Goal: Transaction & Acquisition: Purchase product/service

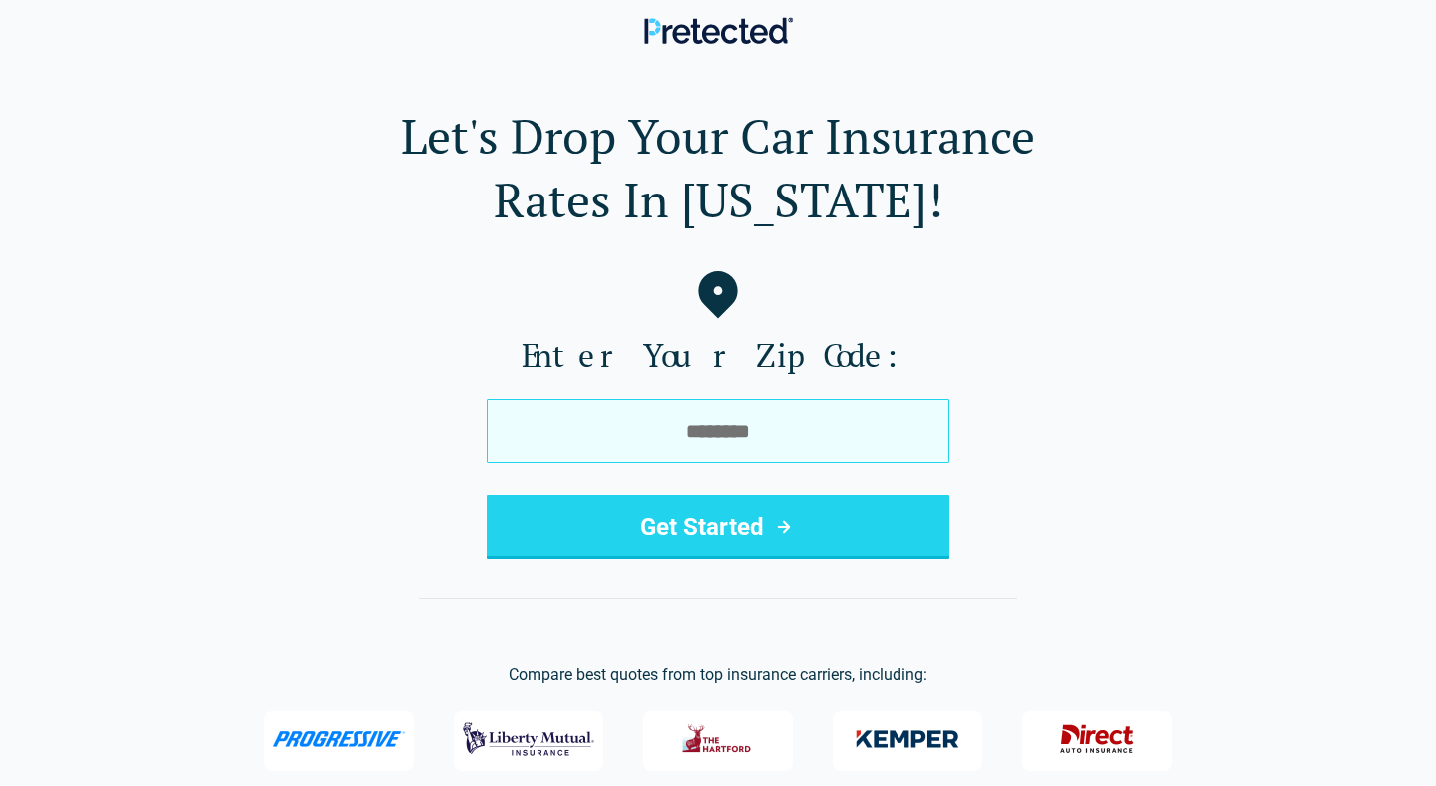
click at [608, 441] on input "tel" at bounding box center [718, 431] width 463 height 64
type input "*****"
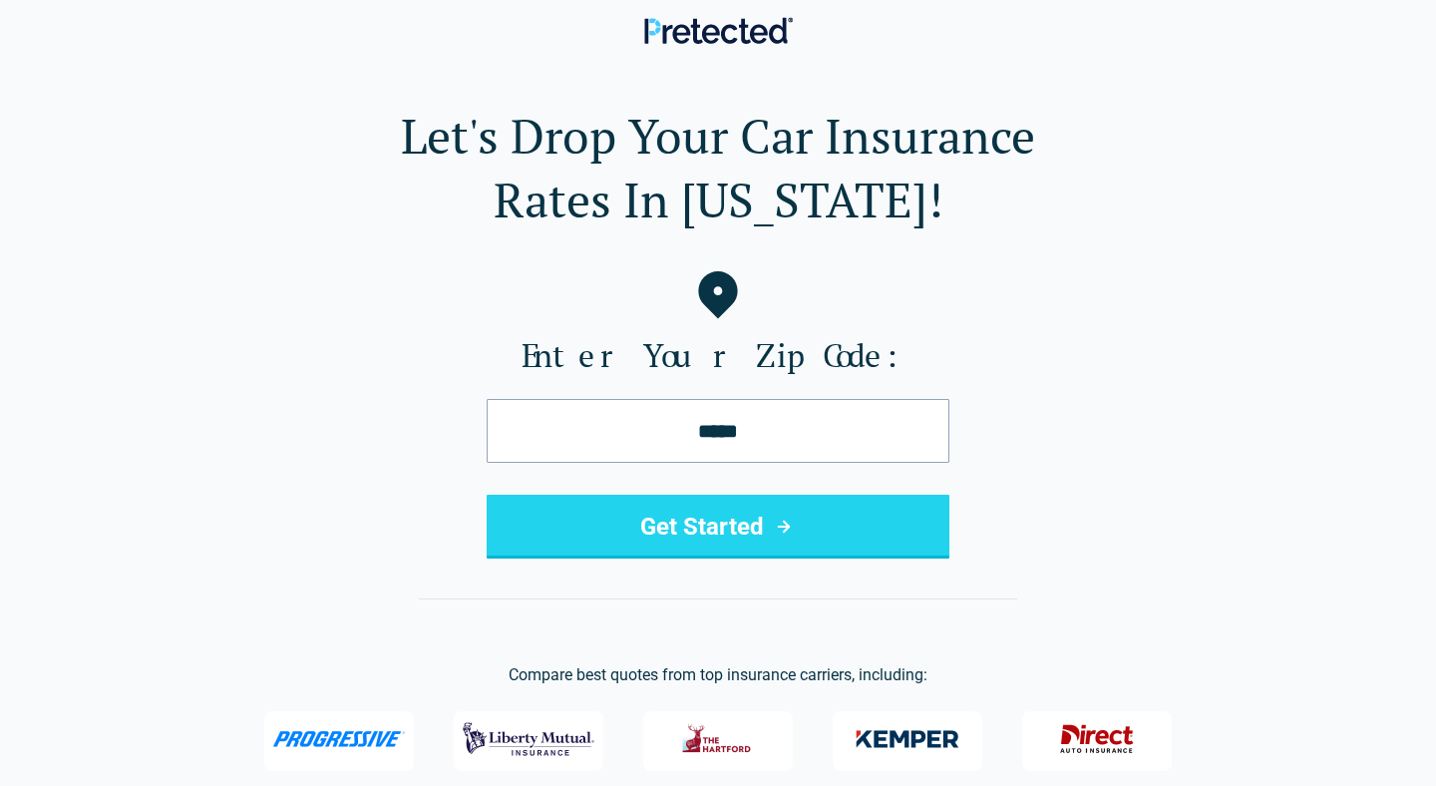
click at [639, 531] on button "Get Started" at bounding box center [718, 527] width 463 height 64
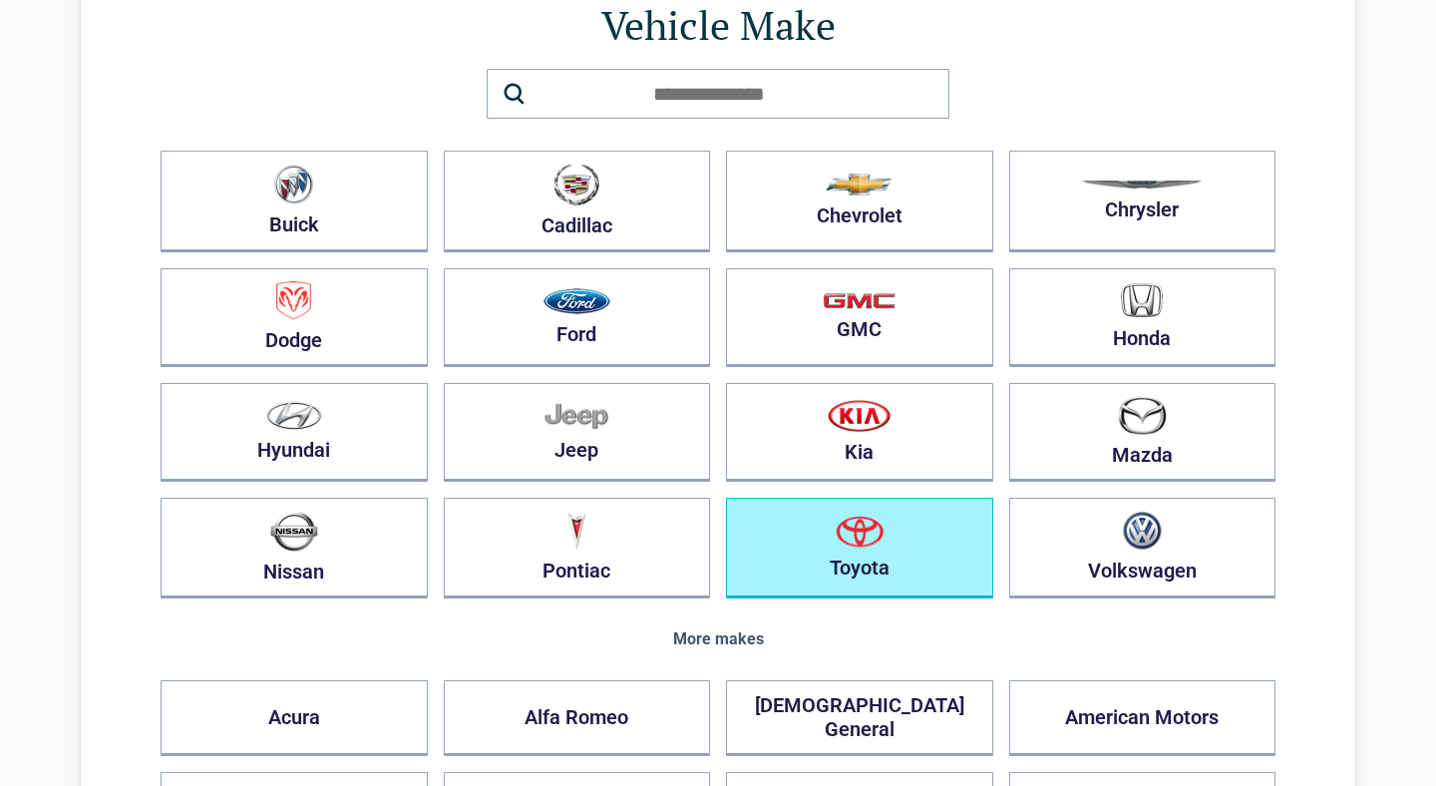
click at [791, 576] on button "Toyota" at bounding box center [859, 548] width 267 height 101
